Goal: Task Accomplishment & Management: Use online tool/utility

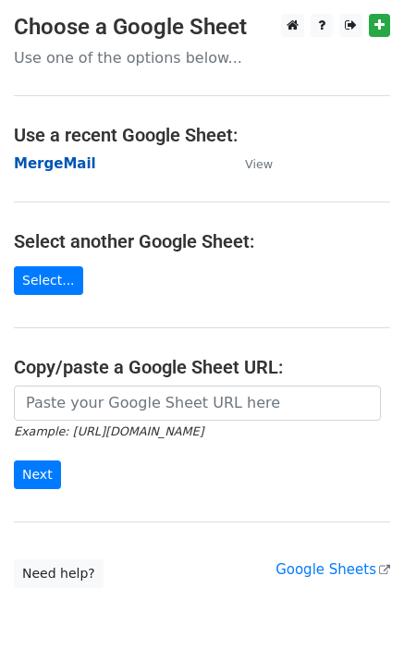
click at [39, 161] on strong "MergeMail" at bounding box center [55, 163] width 82 height 17
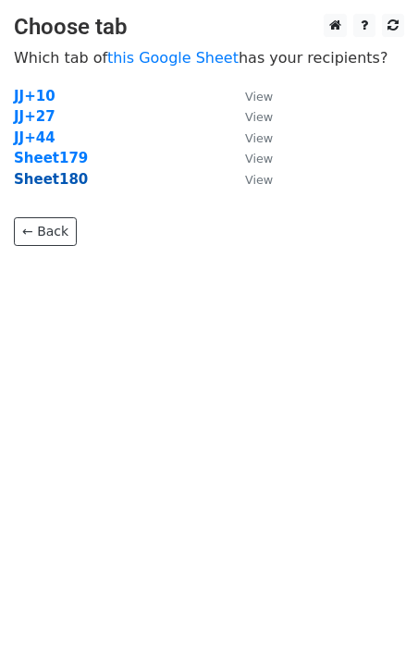
click at [57, 182] on strong "Sheet180" at bounding box center [51, 179] width 74 height 17
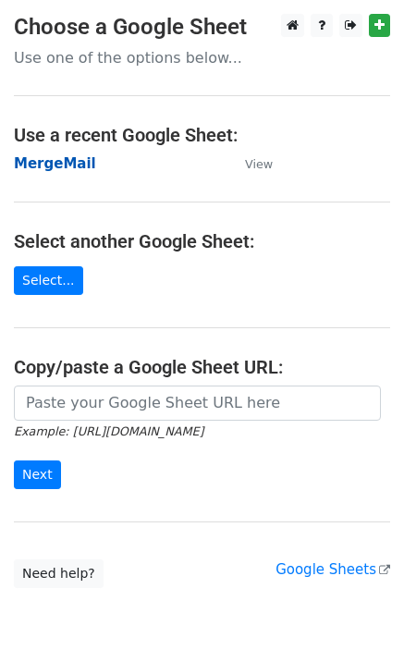
click at [56, 158] on strong "MergeMail" at bounding box center [55, 163] width 82 height 17
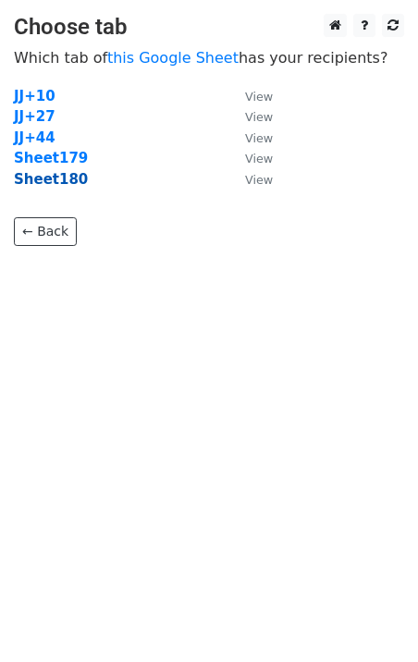
click at [60, 188] on strong "Sheet180" at bounding box center [51, 179] width 74 height 17
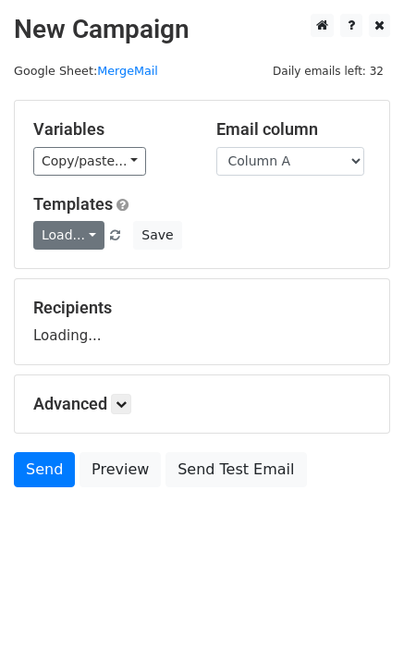
click at [74, 242] on link "Load..." at bounding box center [68, 235] width 71 height 29
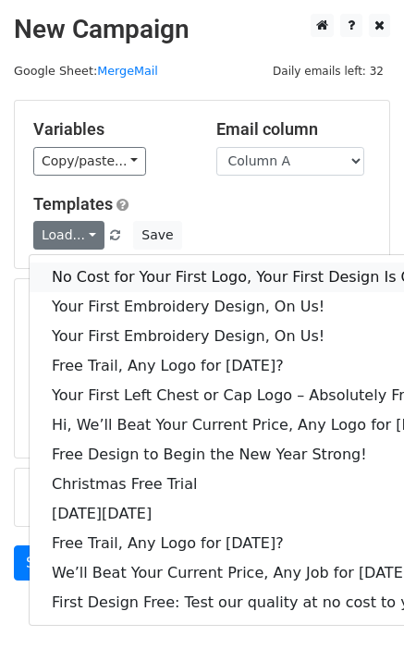
click at [135, 281] on link "No Cost for Your First Logo, Your First Design Is On Us!" at bounding box center [253, 278] width 447 height 30
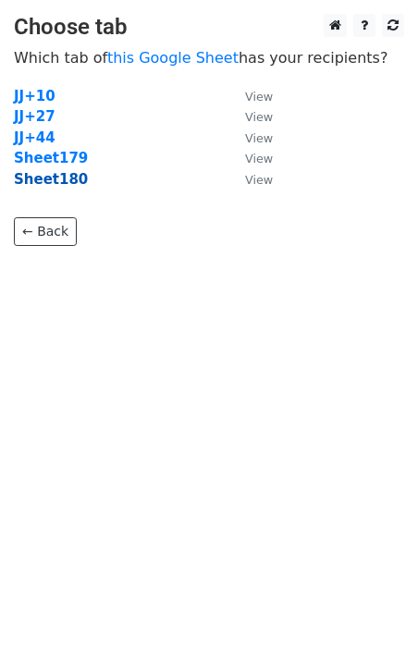
click at [44, 184] on strong "Sheet180" at bounding box center [51, 179] width 74 height 17
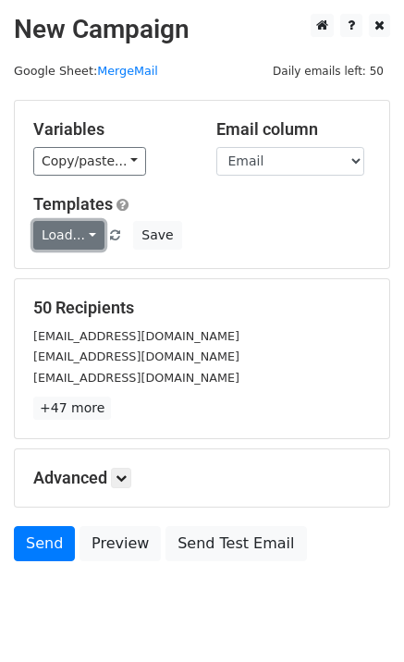
click at [63, 239] on link "Load..." at bounding box center [68, 235] width 71 height 29
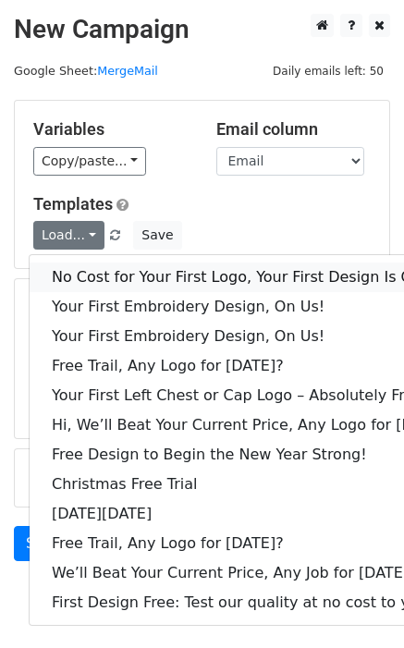
click at [103, 269] on link "No Cost for Your First Logo, Your First Design Is On Us!" at bounding box center [253, 278] width 447 height 30
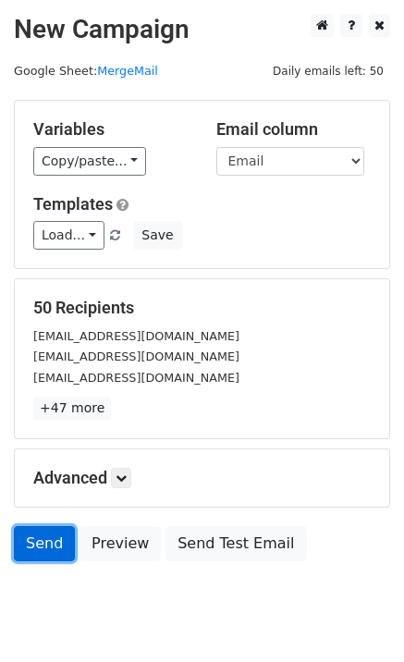
click at [37, 540] on link "Send" at bounding box center [44, 543] width 61 height 35
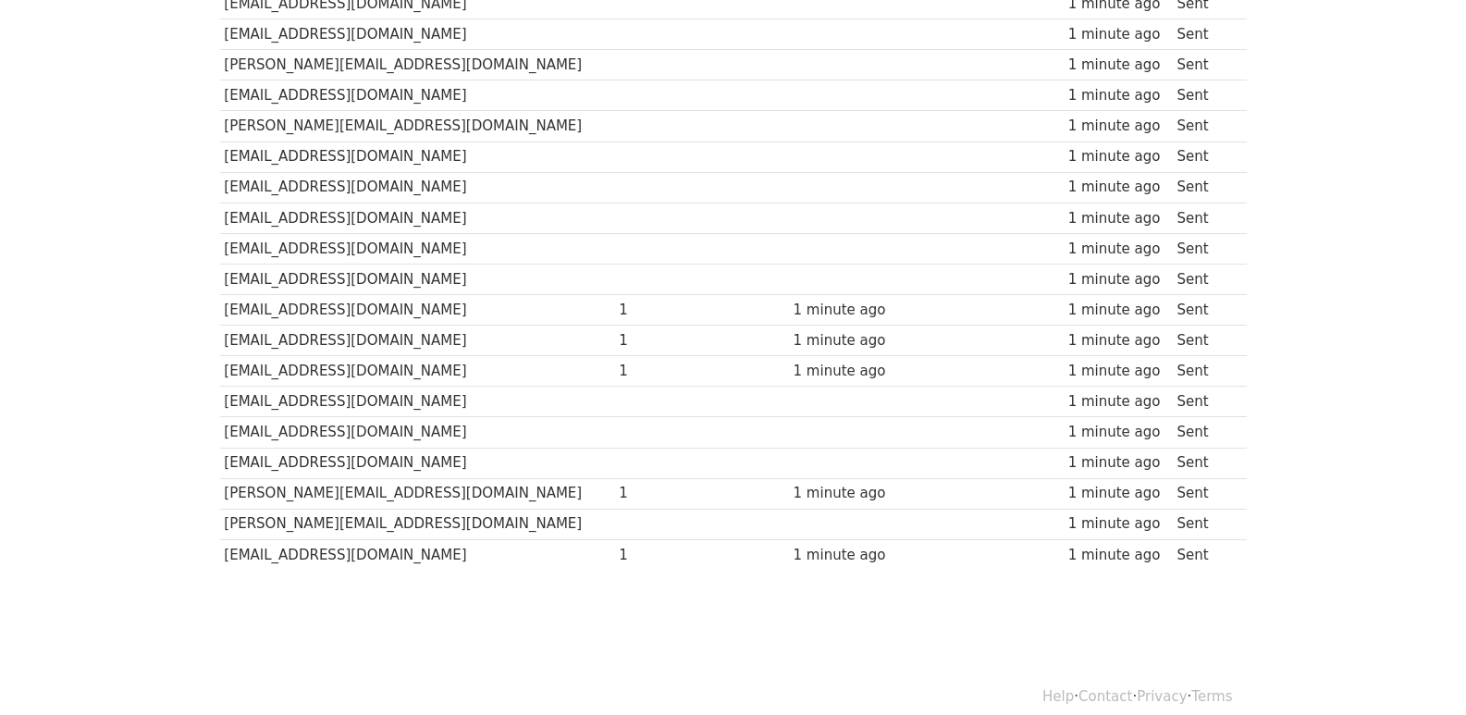
scroll to position [1287, 0]
